Goal: Find specific fact: Find specific fact

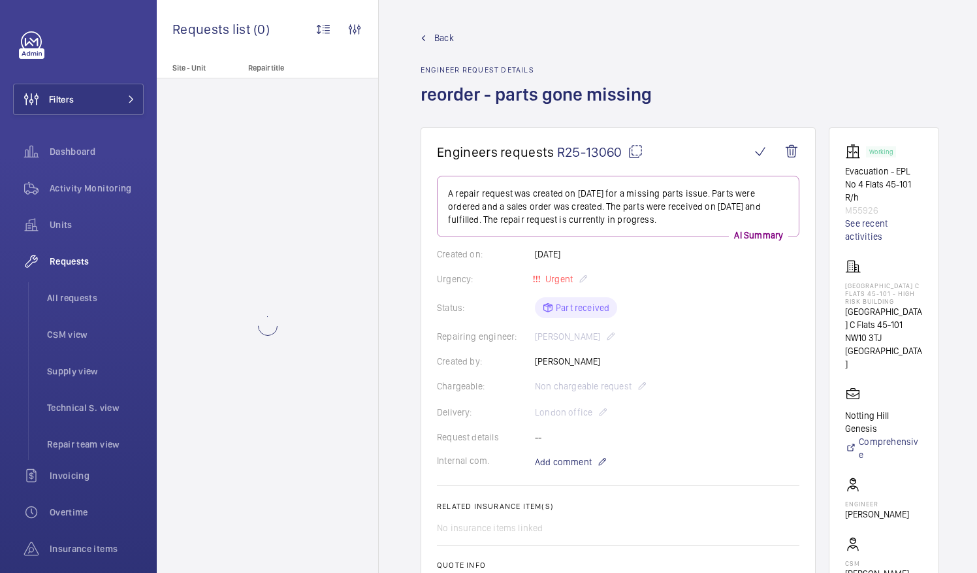
click at [636, 152] on mat-icon at bounding box center [636, 152] width 16 height 16
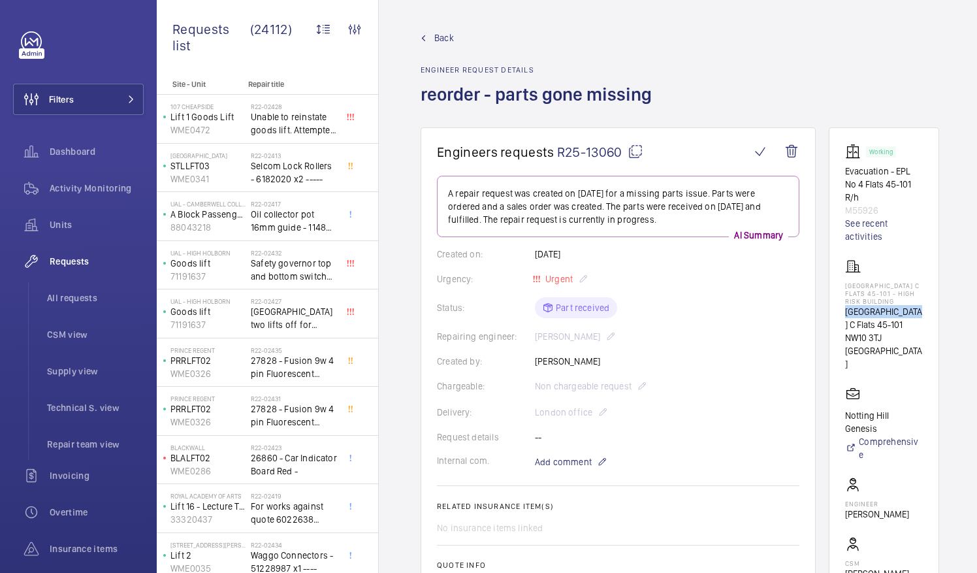
drag, startPoint x: 862, startPoint y: 317, endPoint x: 932, endPoint y: 315, distance: 69.3
click at [923, 315] on p "[GEOGRAPHIC_DATA] C Flats 45-101" at bounding box center [884, 318] width 78 height 26
drag, startPoint x: 932, startPoint y: 315, endPoint x: 921, endPoint y: 318, distance: 10.8
copy p "Donnington Court"
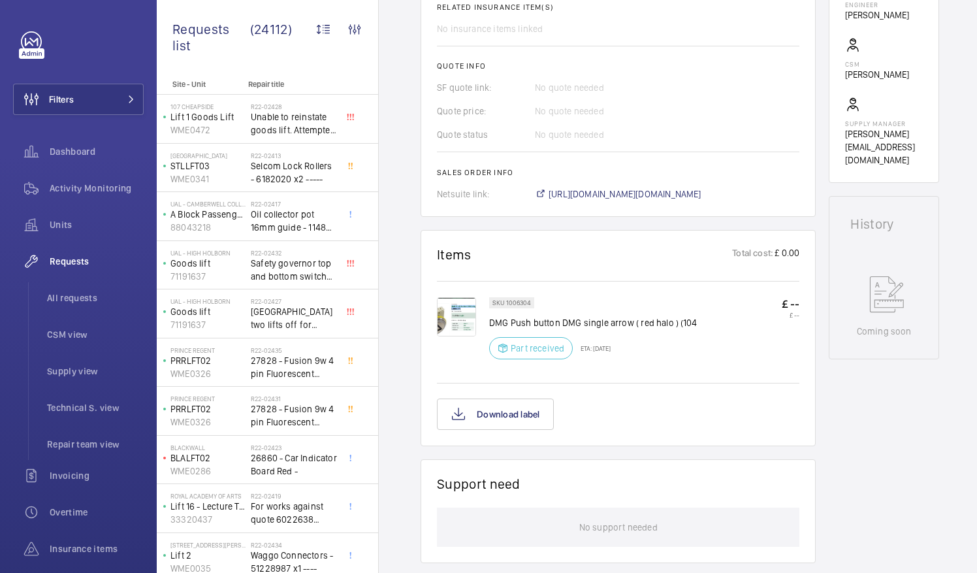
scroll to position [504, 0]
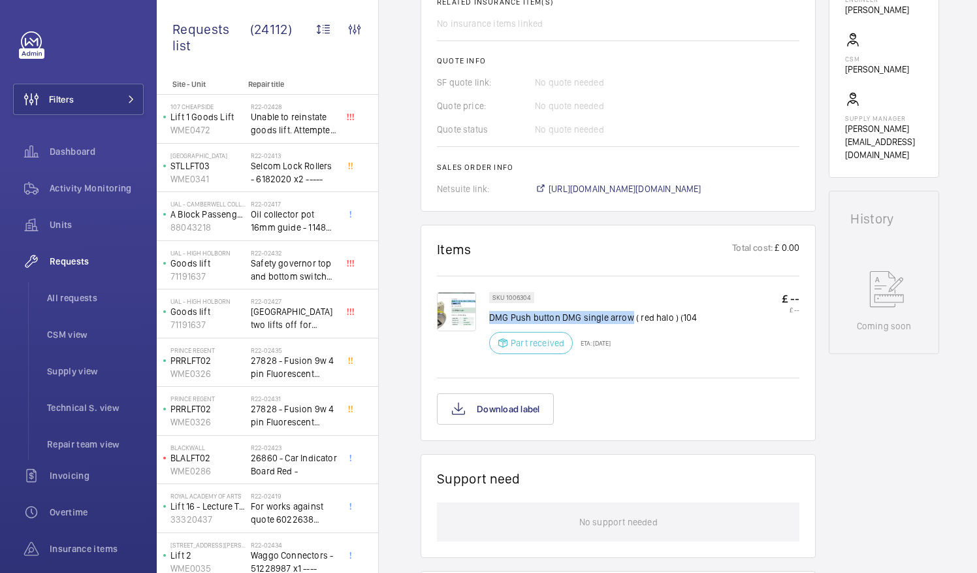
drag, startPoint x: 490, startPoint y: 315, endPoint x: 629, endPoint y: 317, distance: 139.2
click at [629, 317] on p "DMG Push button DMG single arrow ( red halo ) (104" at bounding box center [593, 317] width 208 height 13
drag, startPoint x: 629, startPoint y: 317, endPoint x: 620, endPoint y: 317, distance: 9.1
copy p "DMG Push button DMG single arrow"
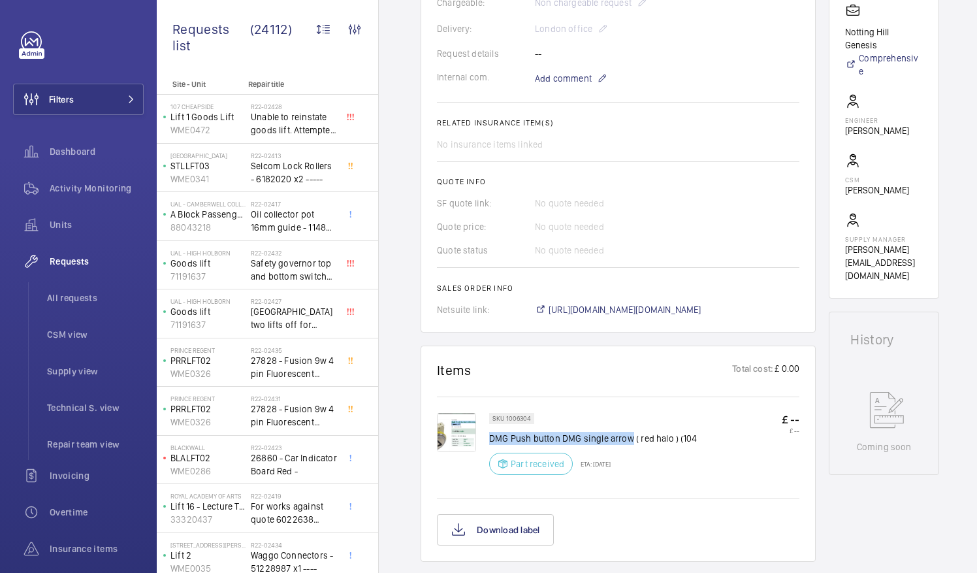
scroll to position [383, 0]
